Goal: Information Seeking & Learning: Learn about a topic

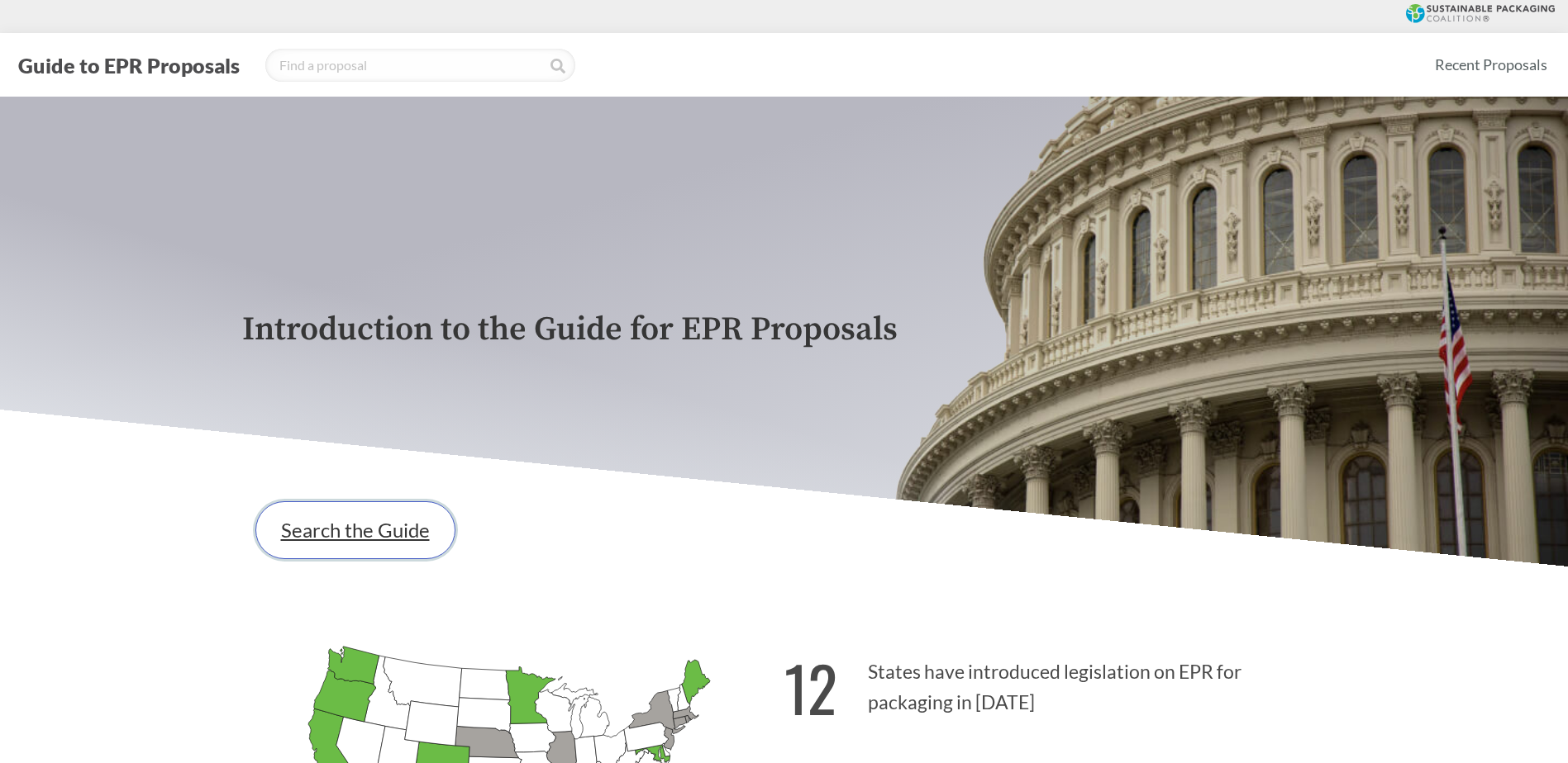
click at [421, 546] on link "Search the Guide" at bounding box center [355, 530] width 200 height 58
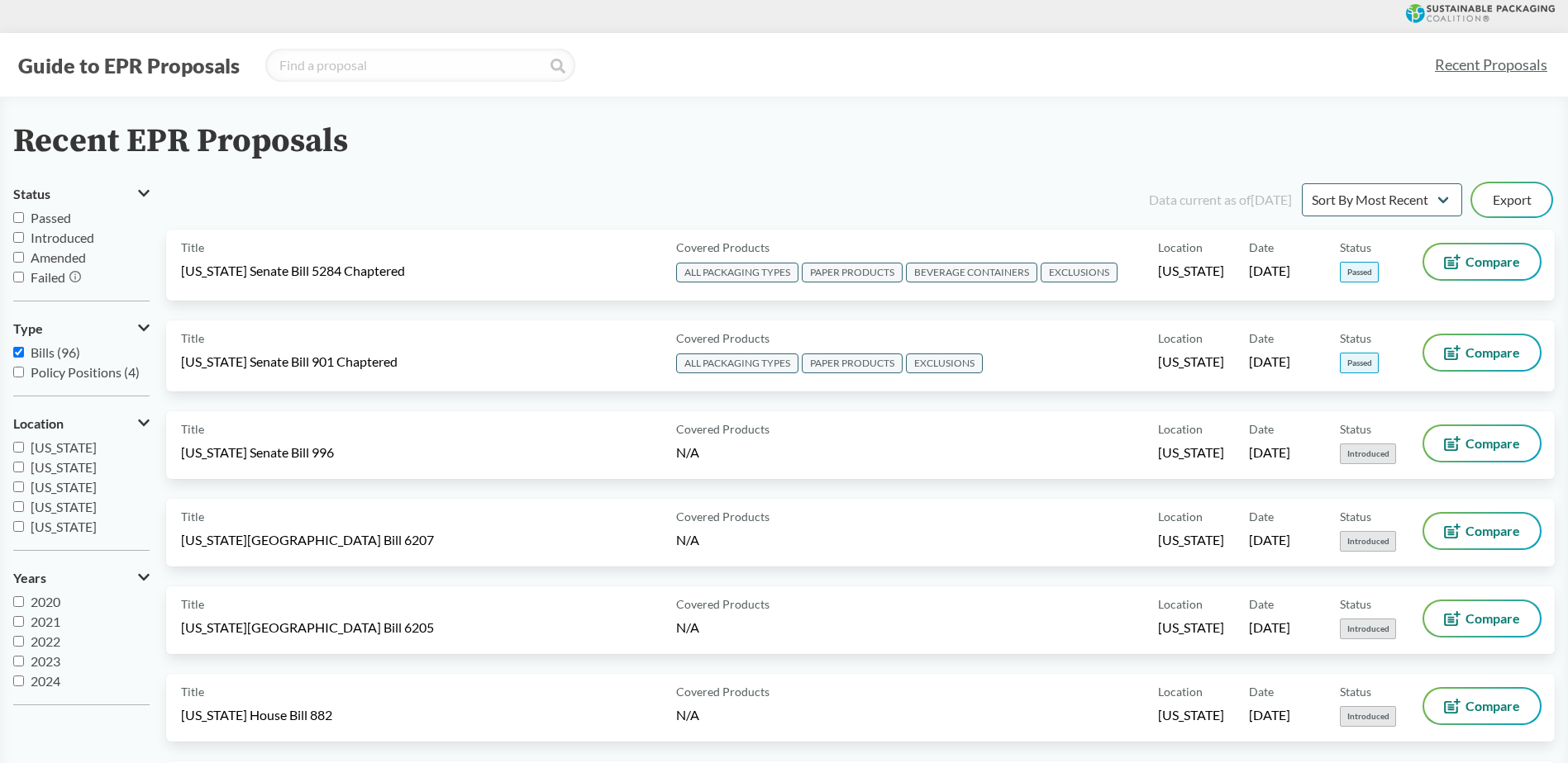
click at [21, 464] on input "[US_STATE]" at bounding box center [18, 467] width 11 height 11
checkbox input "true"
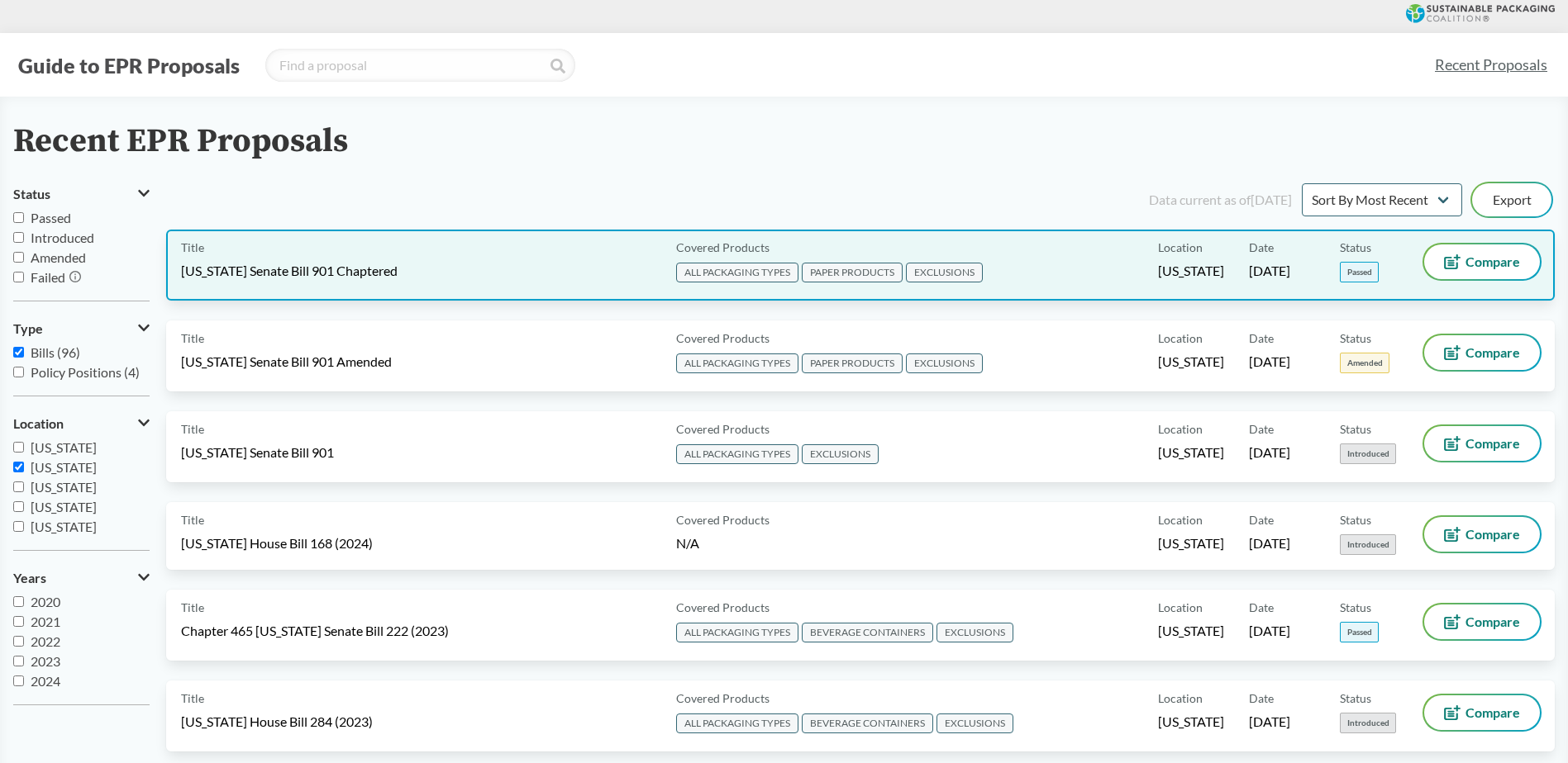
click at [334, 273] on span "[US_STATE] Senate Bill 901 Chaptered" at bounding box center [289, 271] width 217 height 18
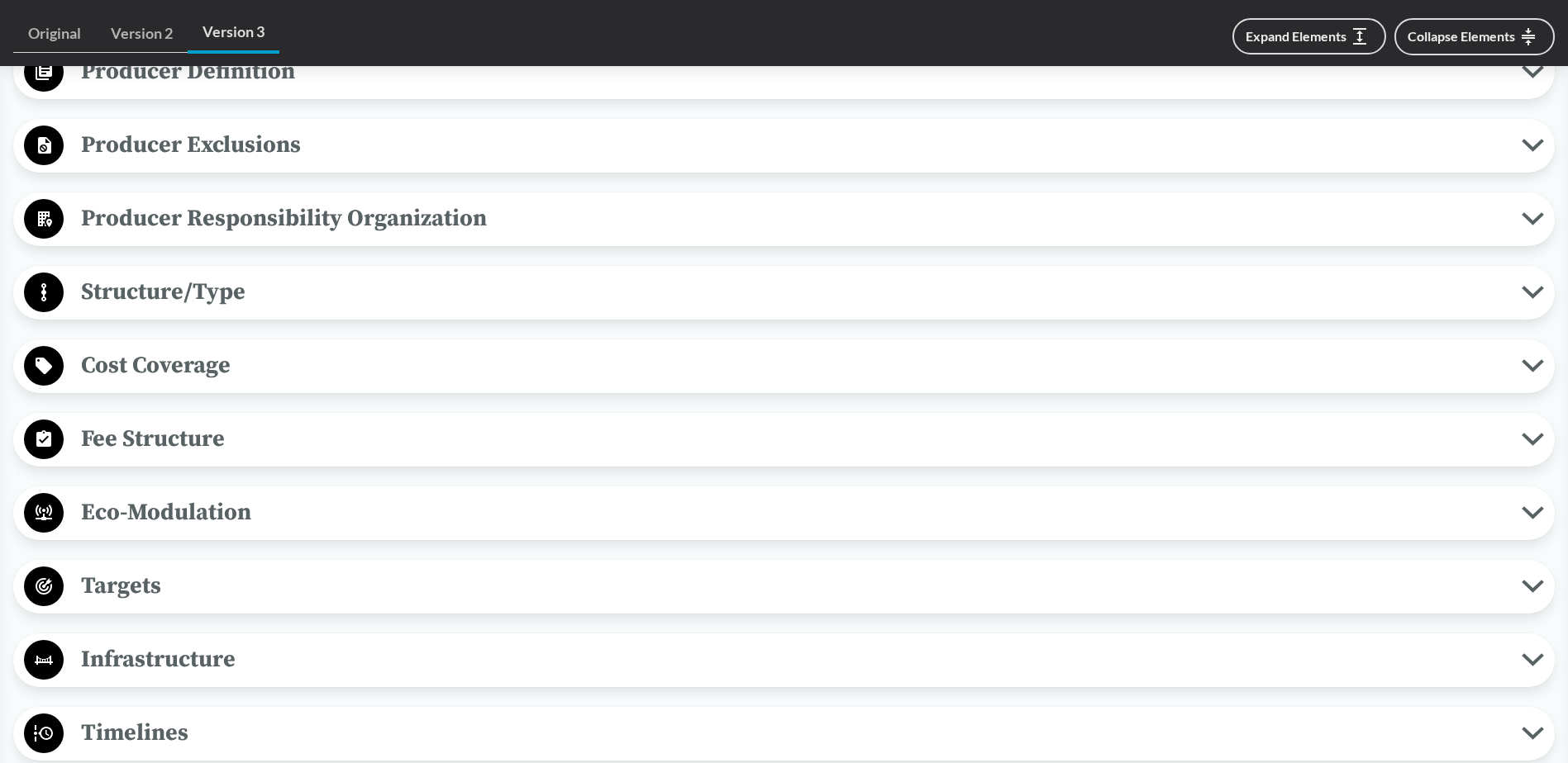
scroll to position [991, 0]
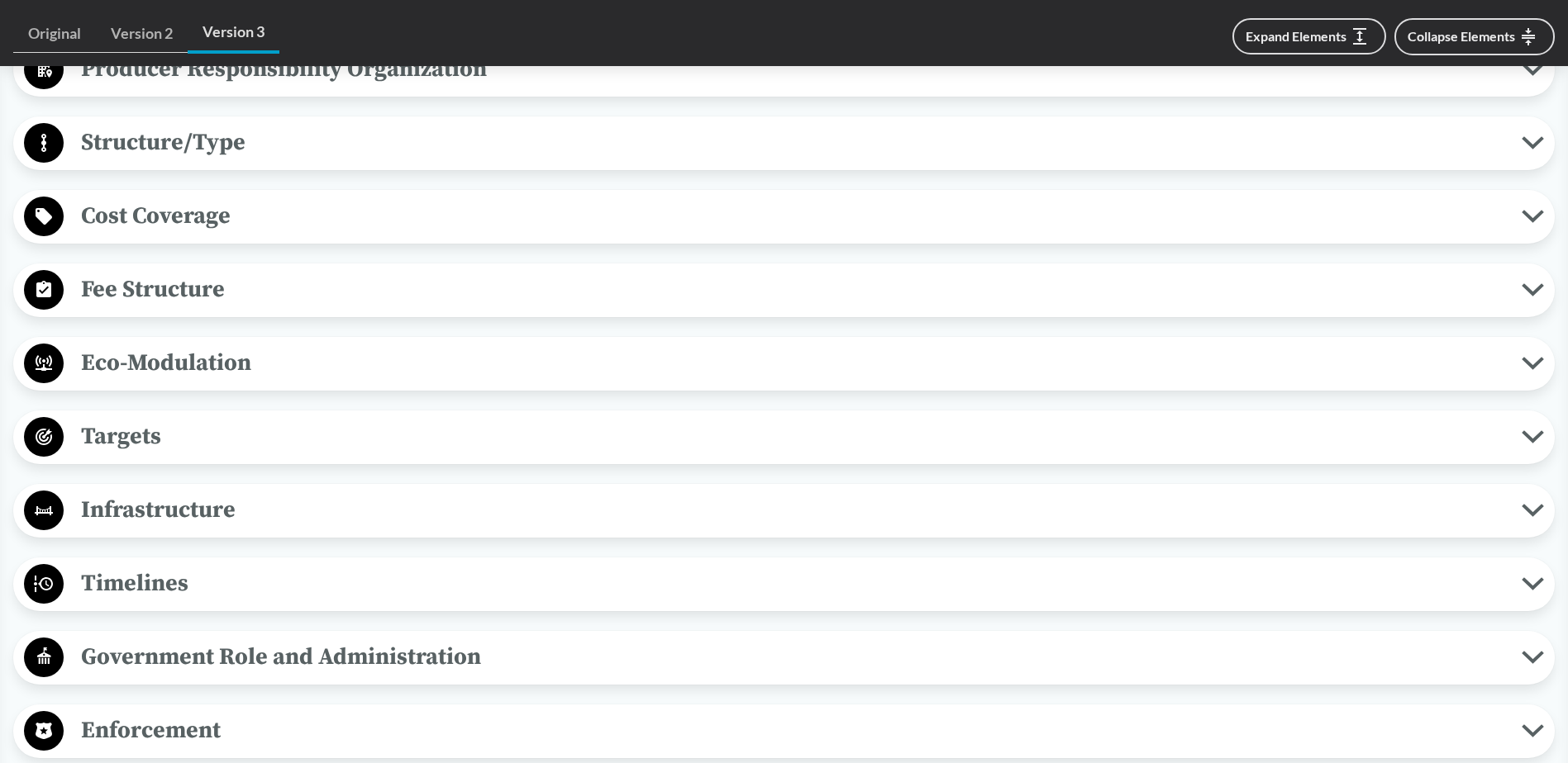
click at [112, 584] on span "Timelines" at bounding box center [793, 583] width 1458 height 37
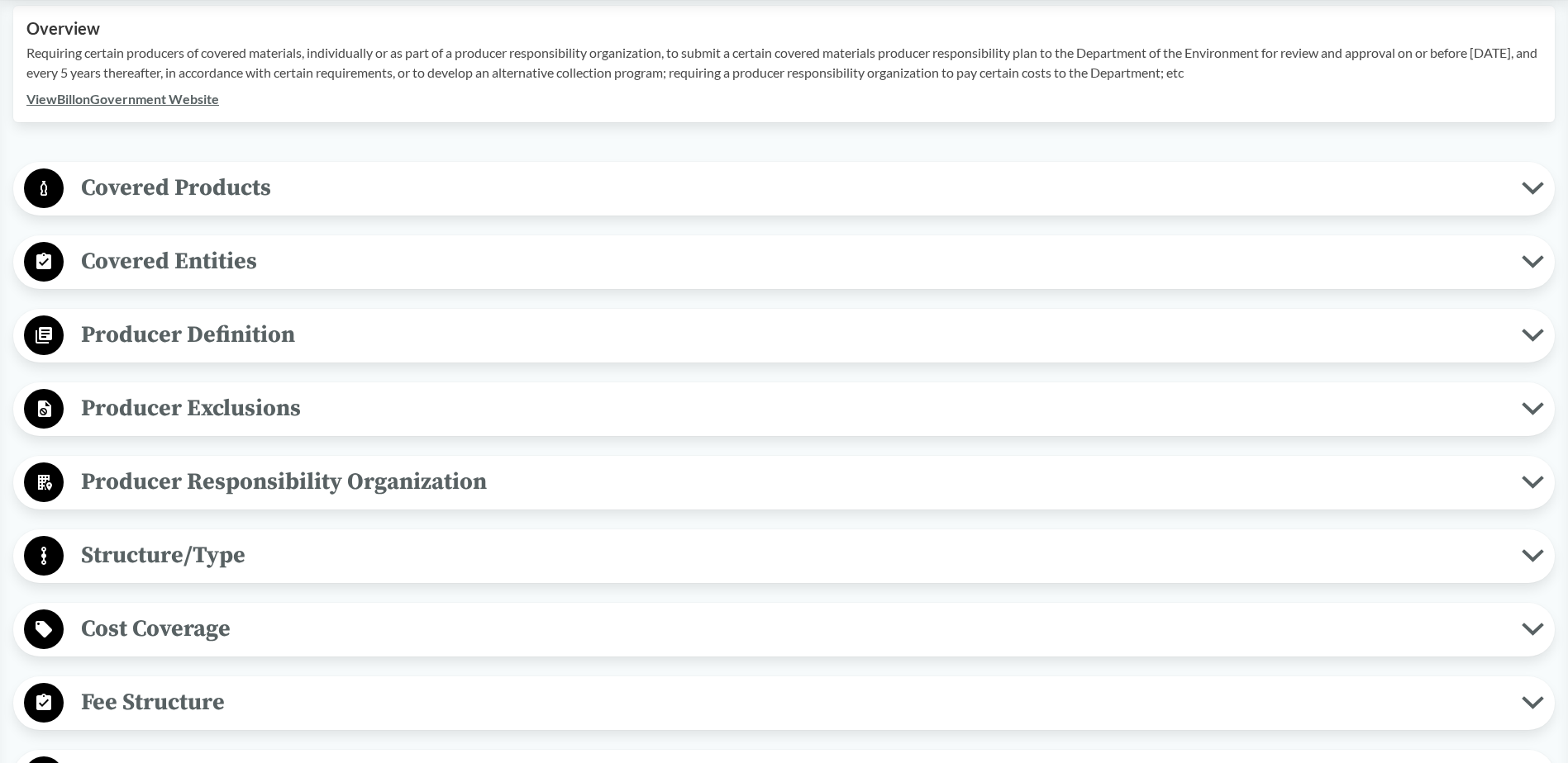
scroll to position [495, 0]
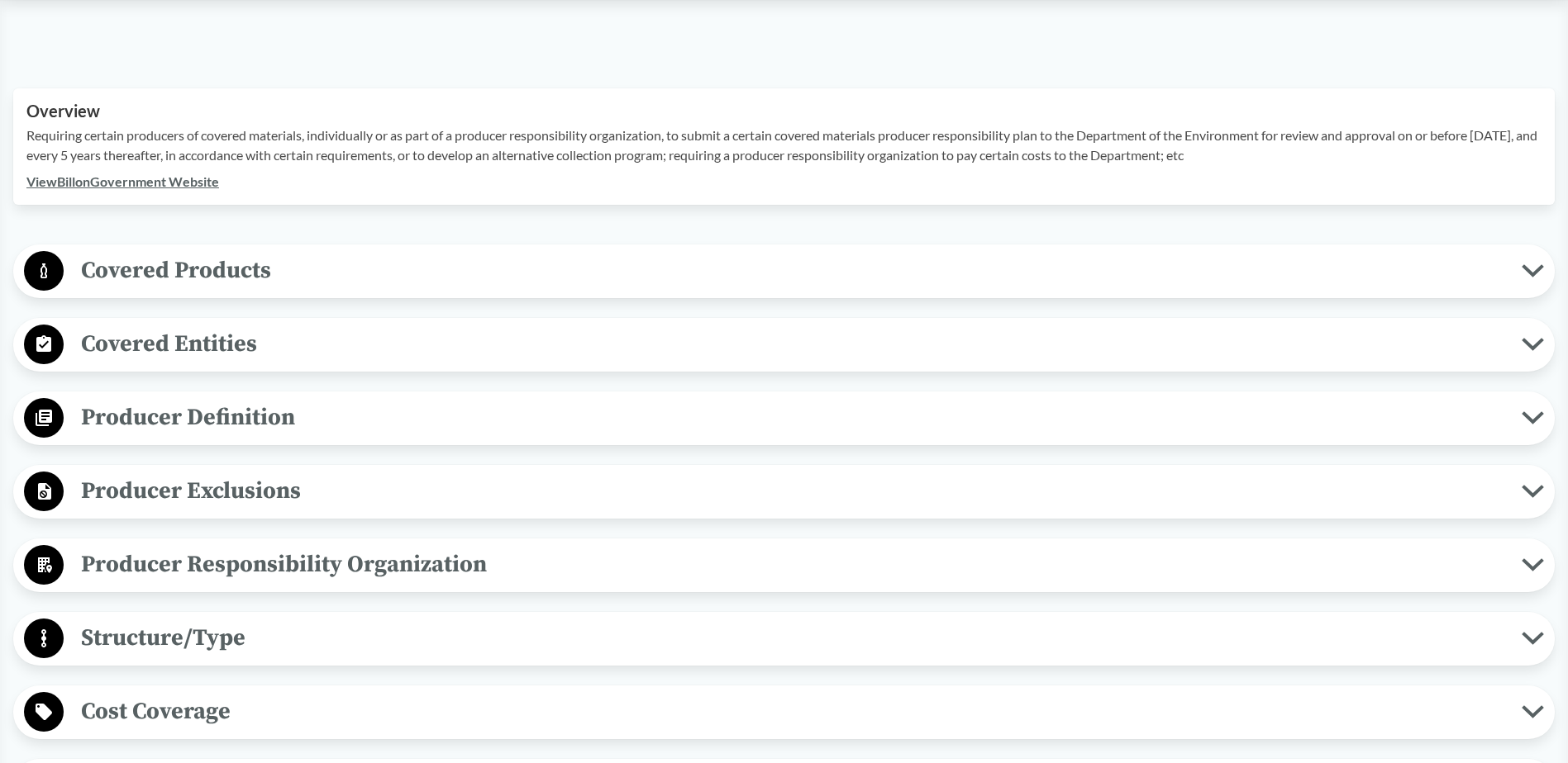
click at [435, 282] on span "Covered Products" at bounding box center [793, 270] width 1458 height 37
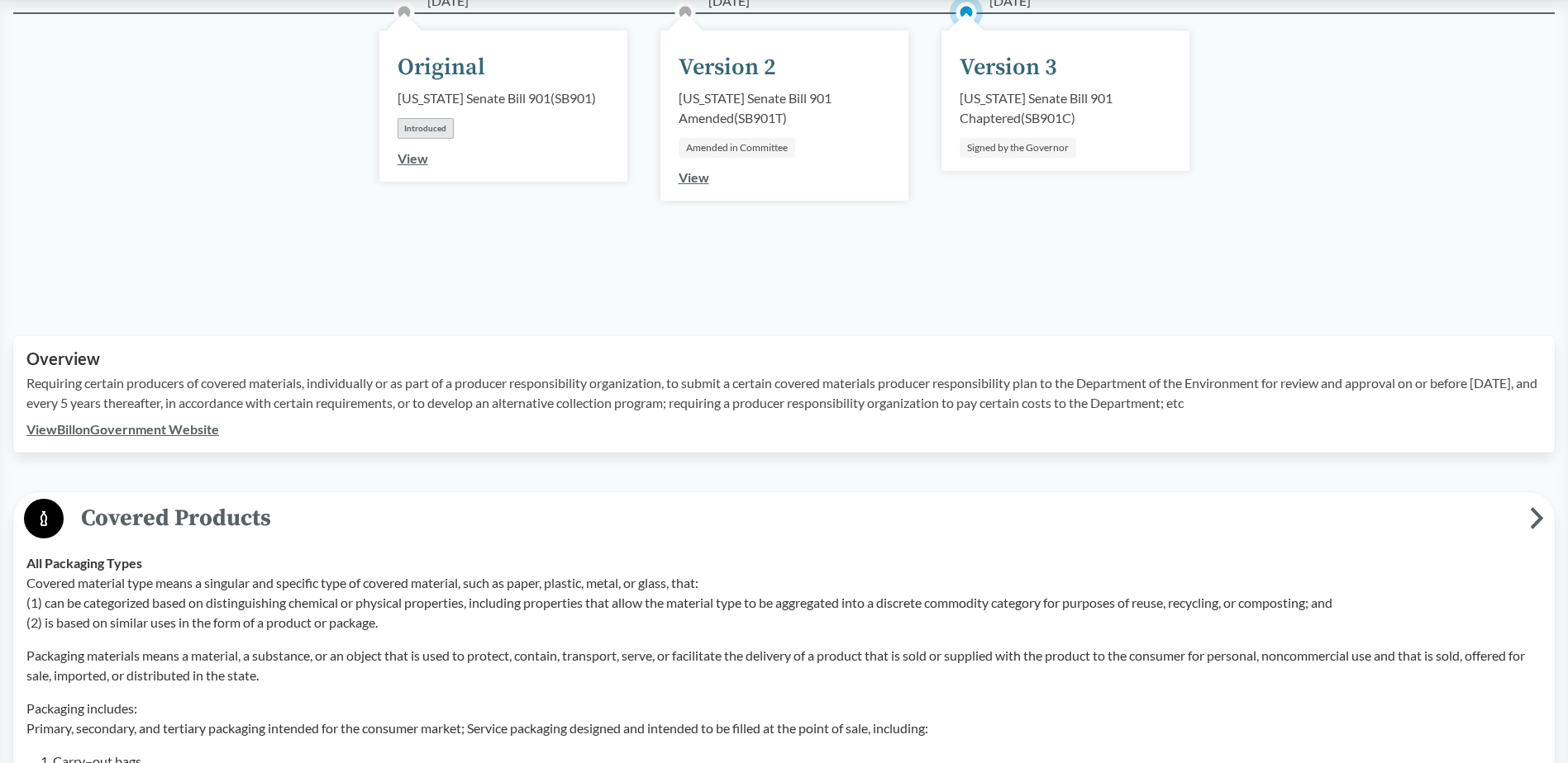
scroll to position [330, 0]
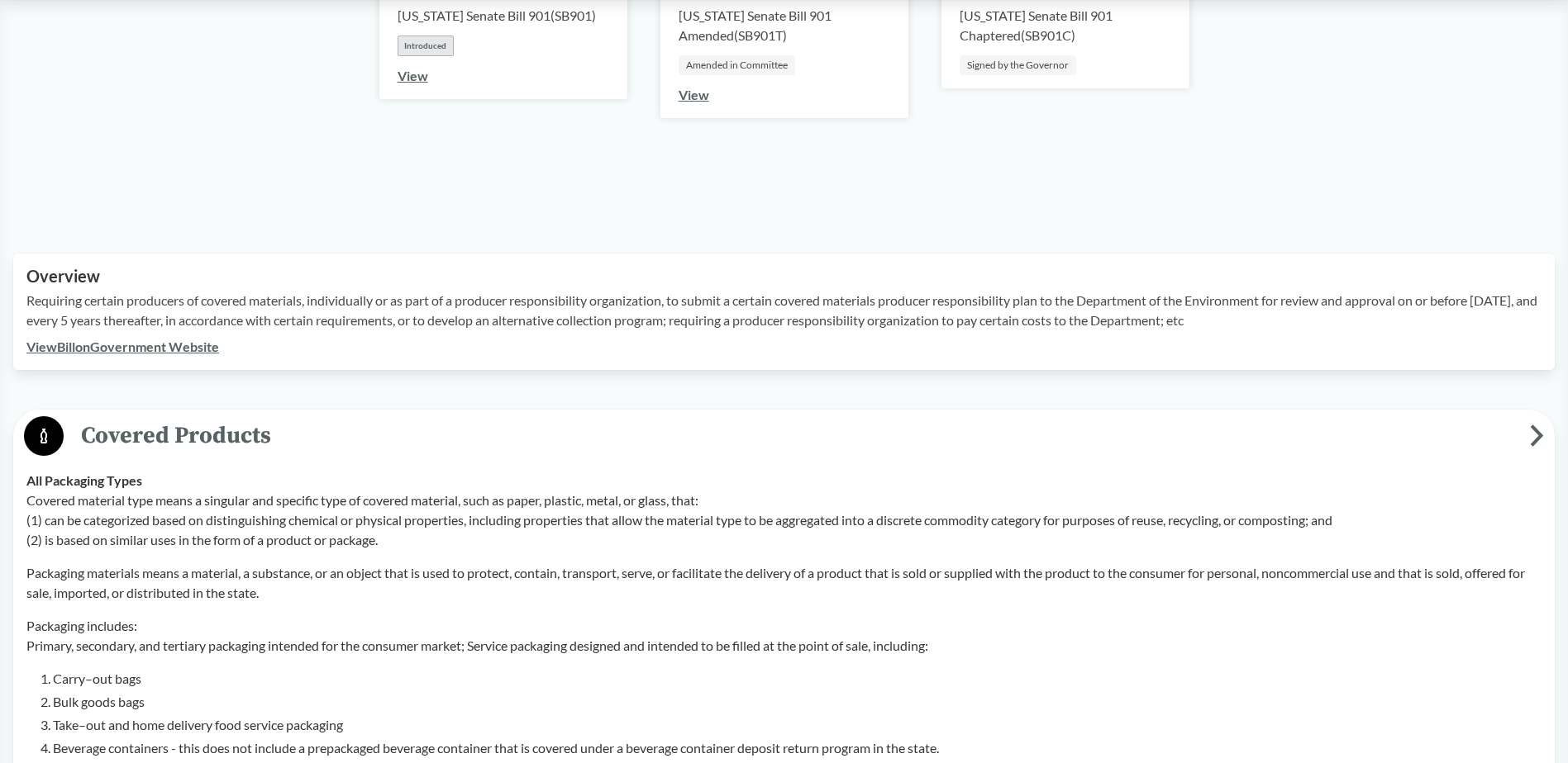
click at [1539, 437] on icon at bounding box center [1537, 435] width 8 height 18
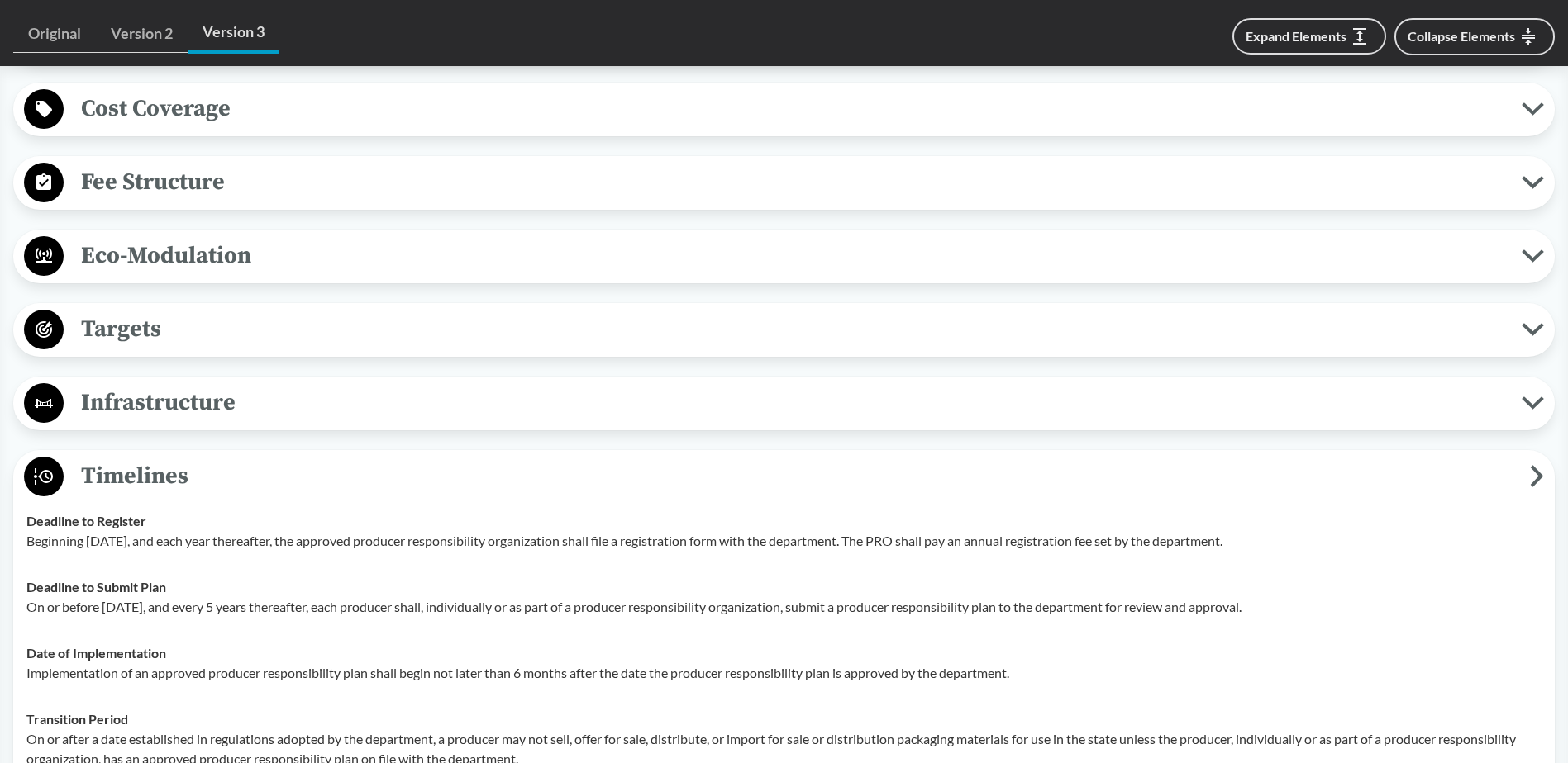
scroll to position [1073, 0]
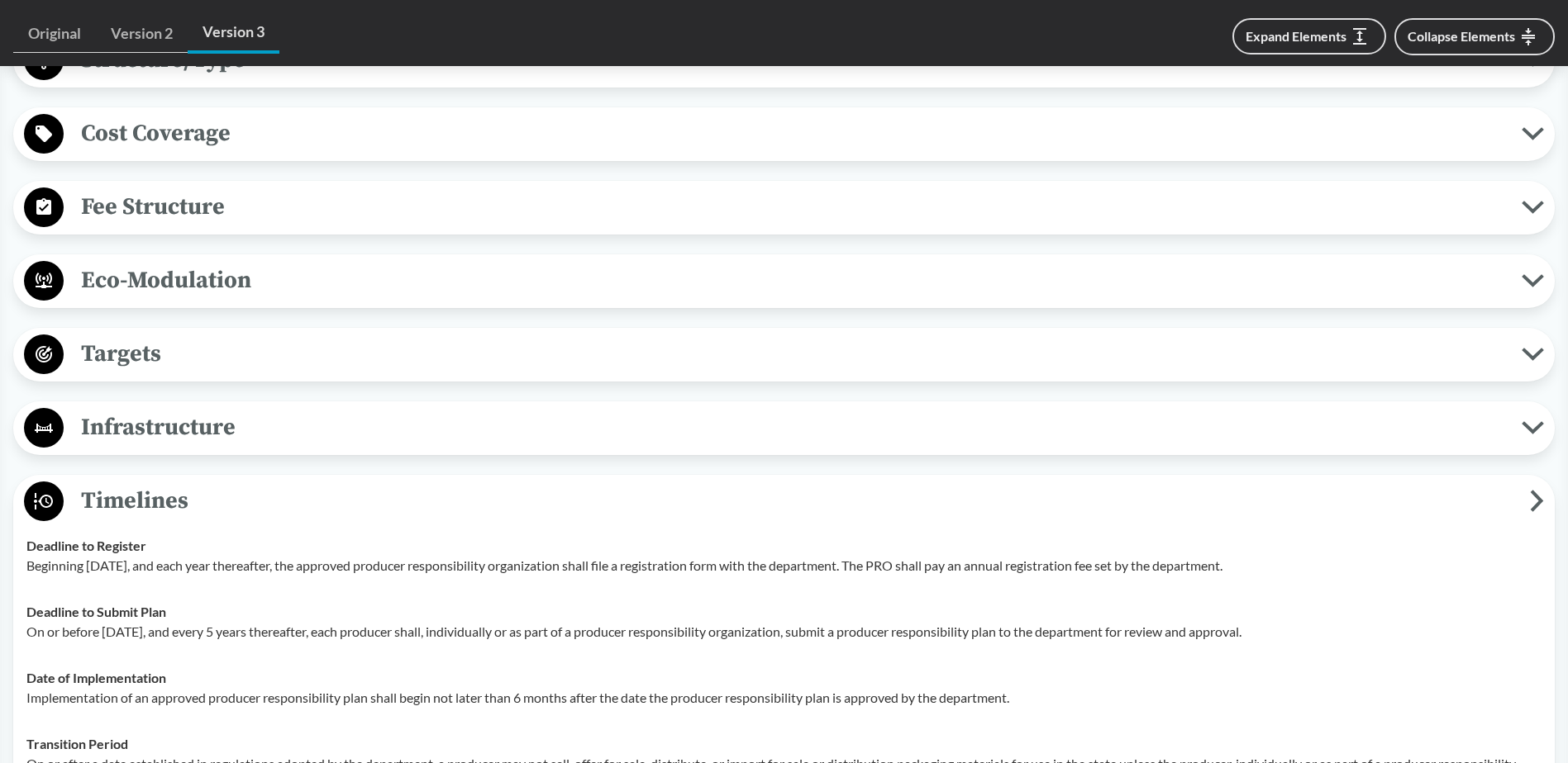
click at [357, 419] on span "Infrastructure" at bounding box center [793, 428] width 1458 height 37
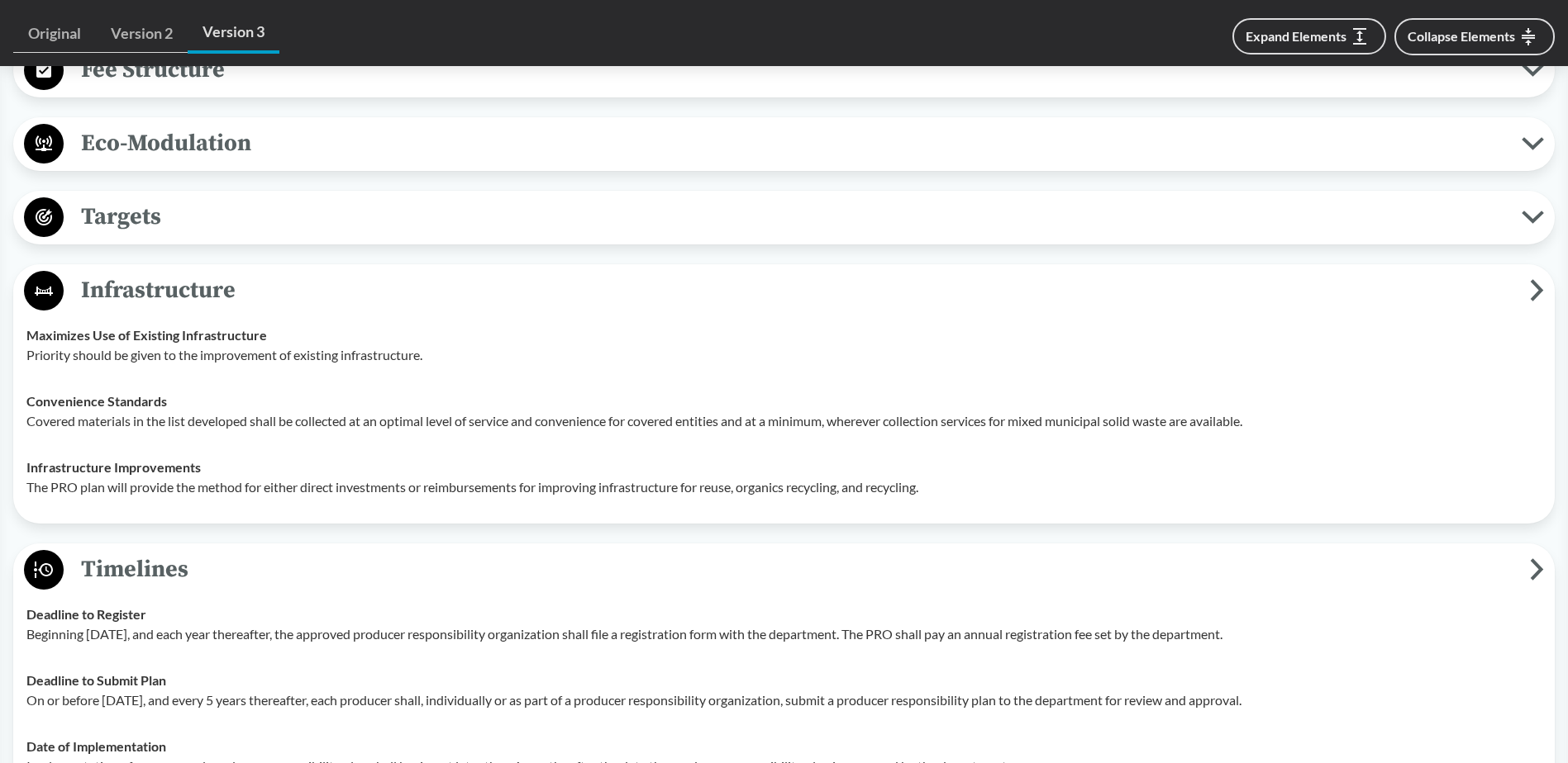
scroll to position [1156, 0]
